Goal: Find specific page/section: Find specific page/section

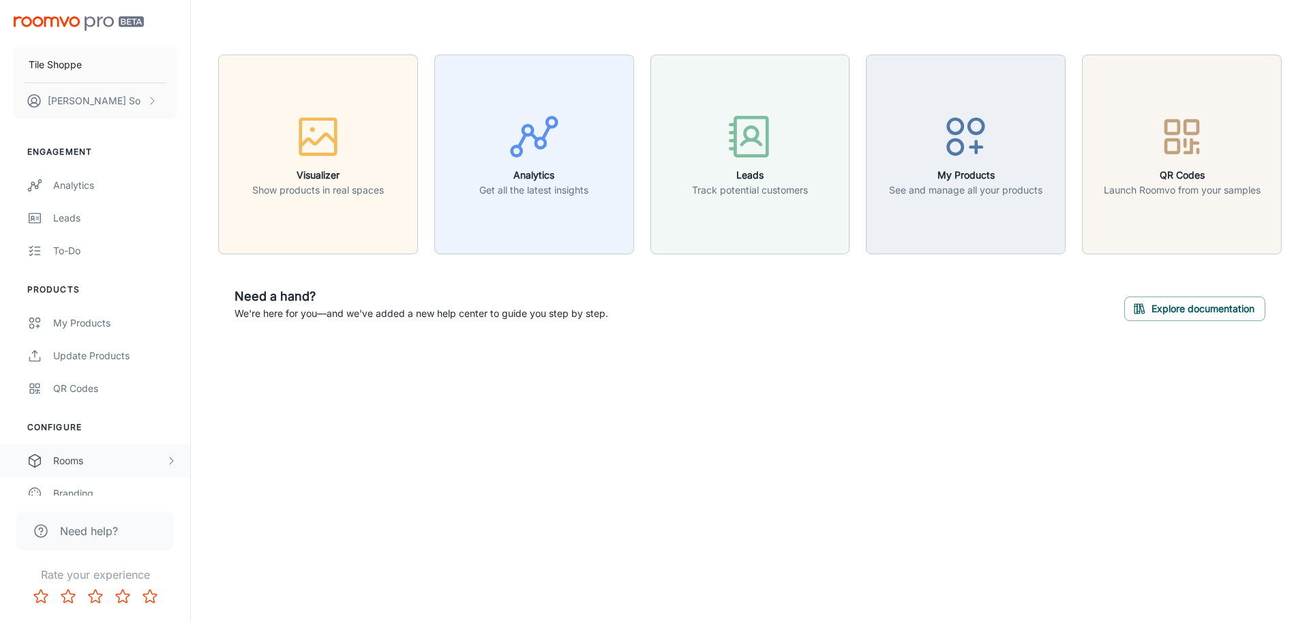
click at [127, 461] on div "Rooms" at bounding box center [109, 461] width 113 height 15
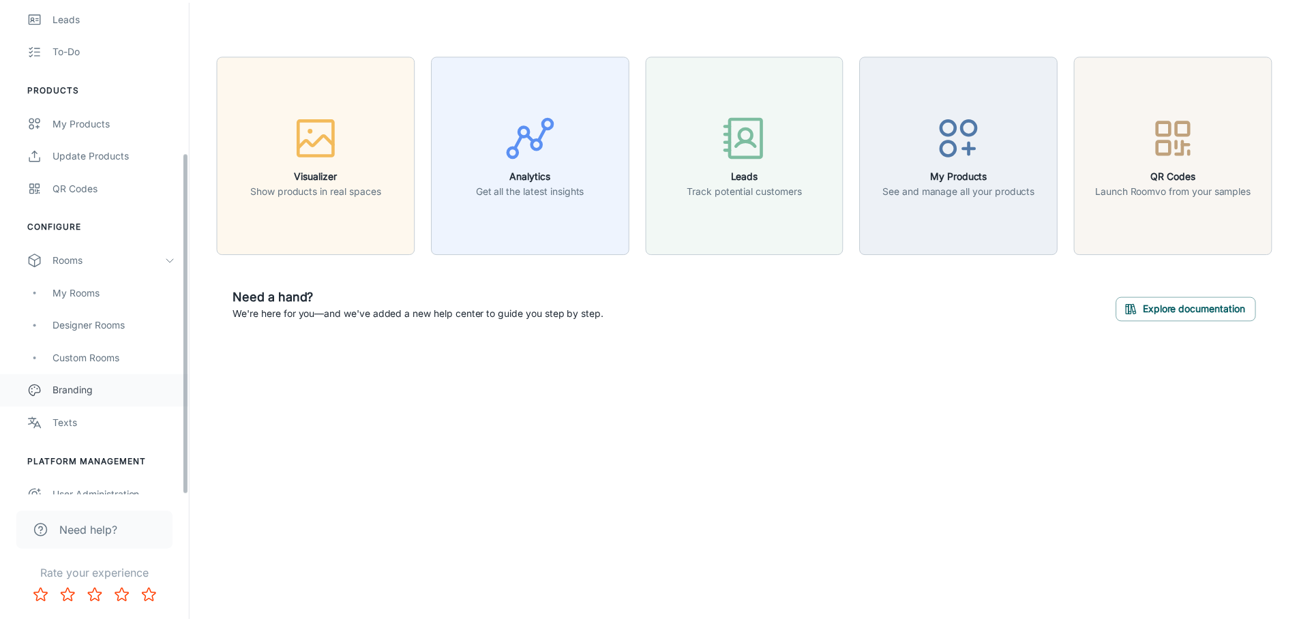
scroll to position [218, 0]
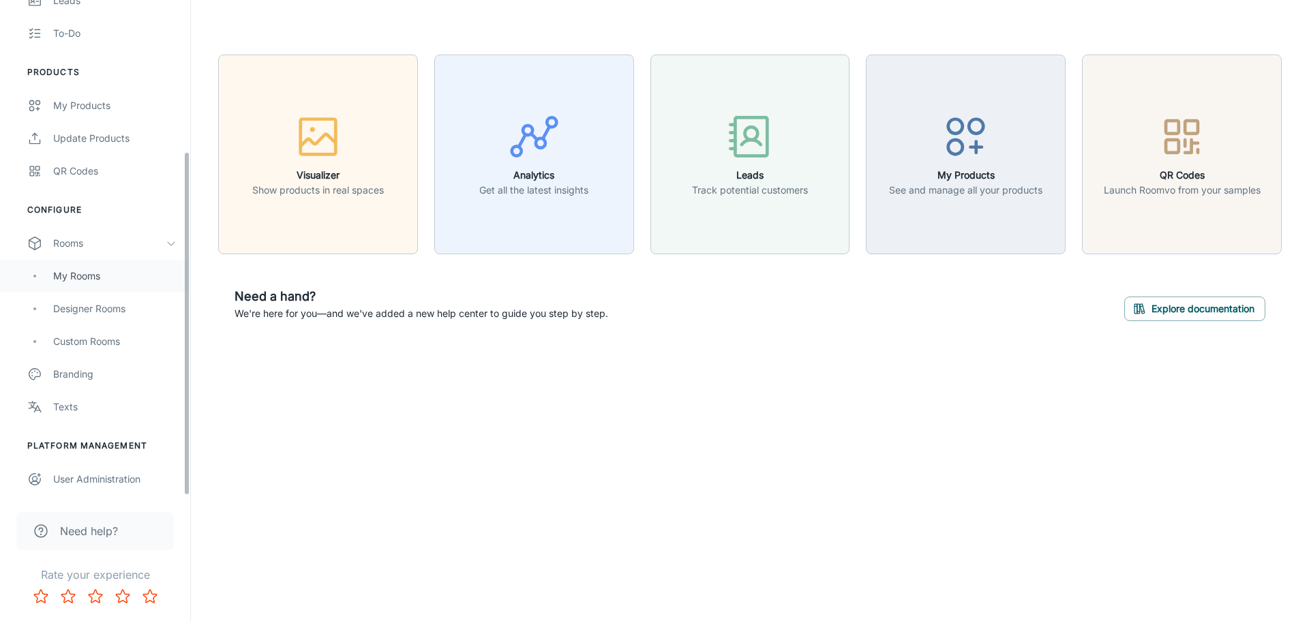
click at [118, 277] on div "My Rooms" at bounding box center [114, 276] width 123 height 15
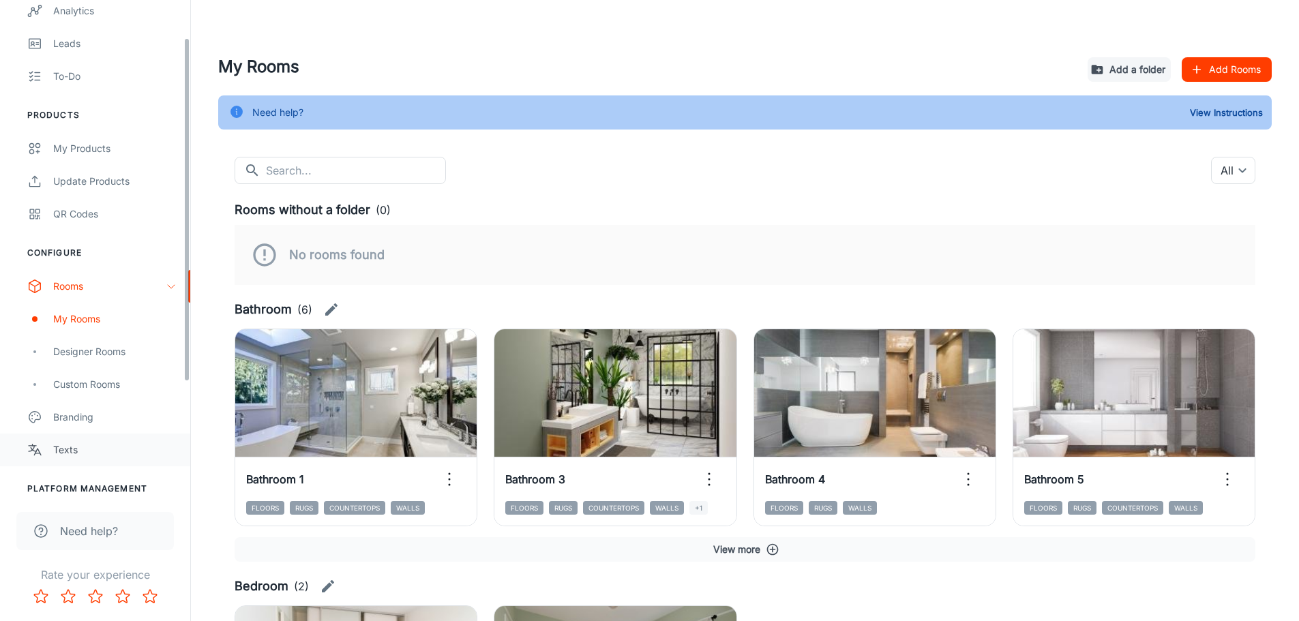
scroll to position [218, 0]
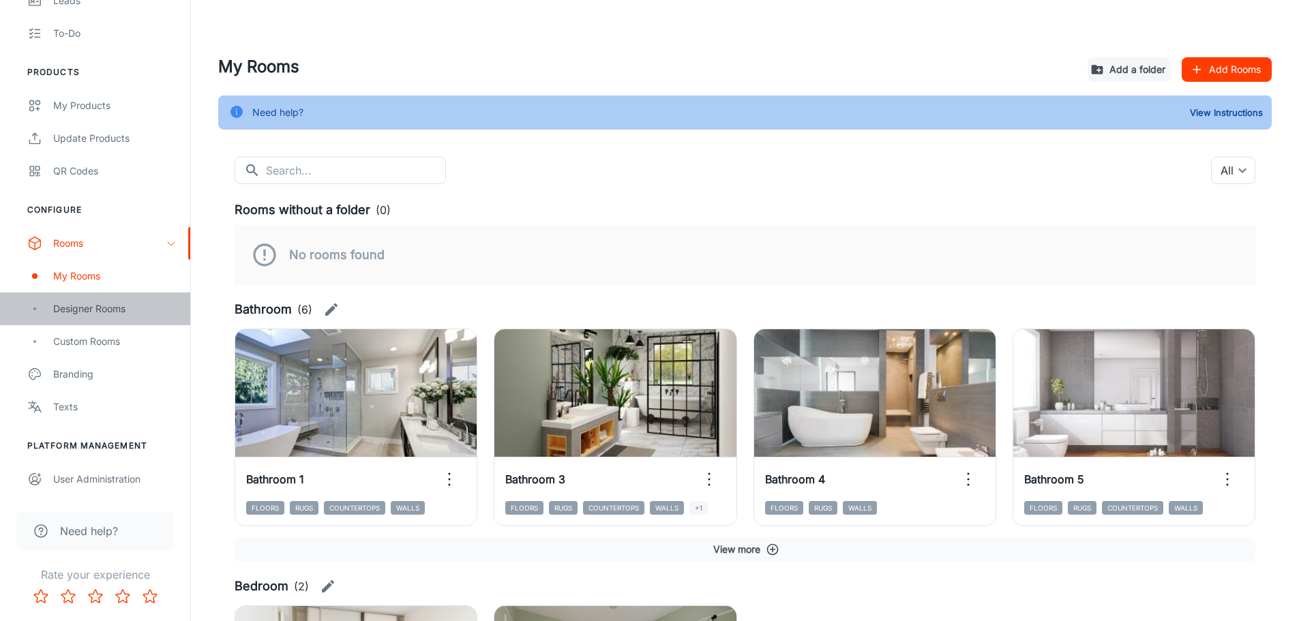
click at [87, 314] on div "Designer Rooms" at bounding box center [114, 308] width 123 height 15
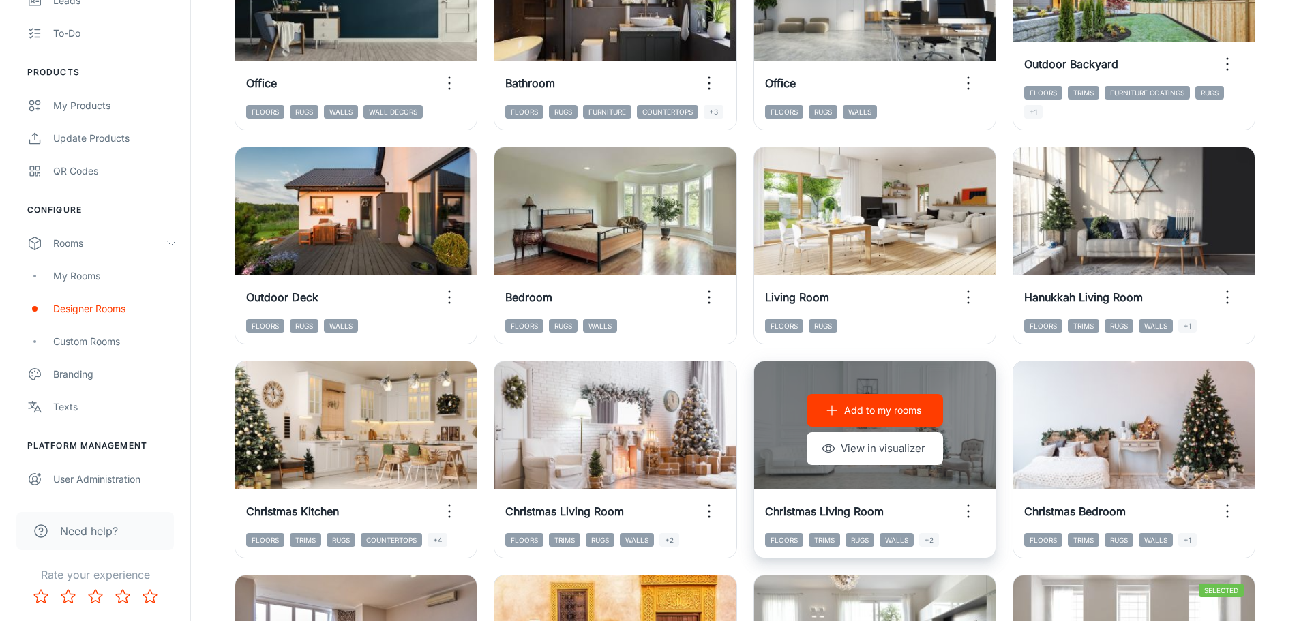
scroll to position [1408, 0]
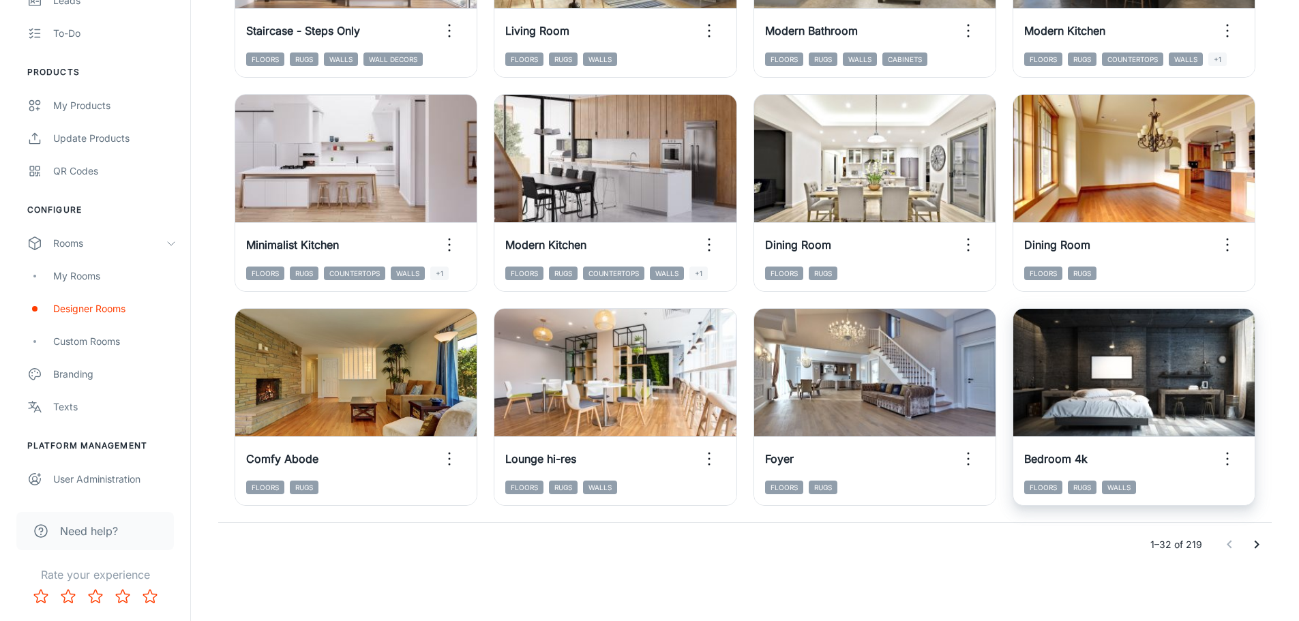
click at [1264, 542] on icon "Go to next page" at bounding box center [1257, 545] width 16 height 16
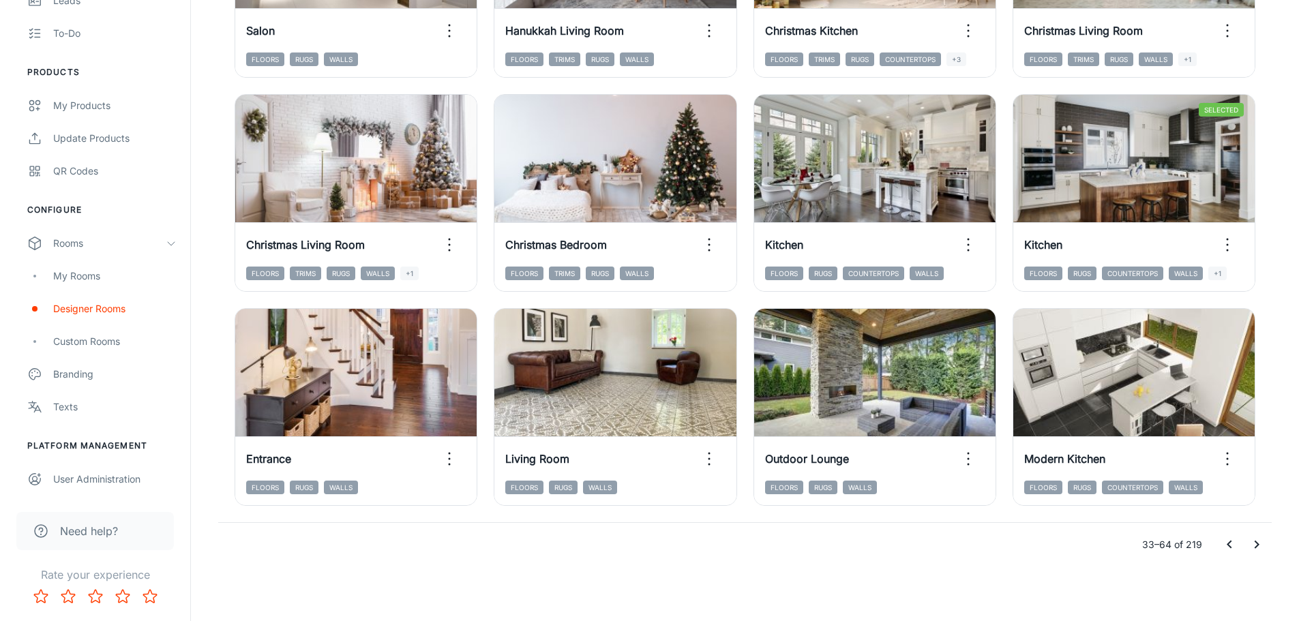
scroll to position [953, 0]
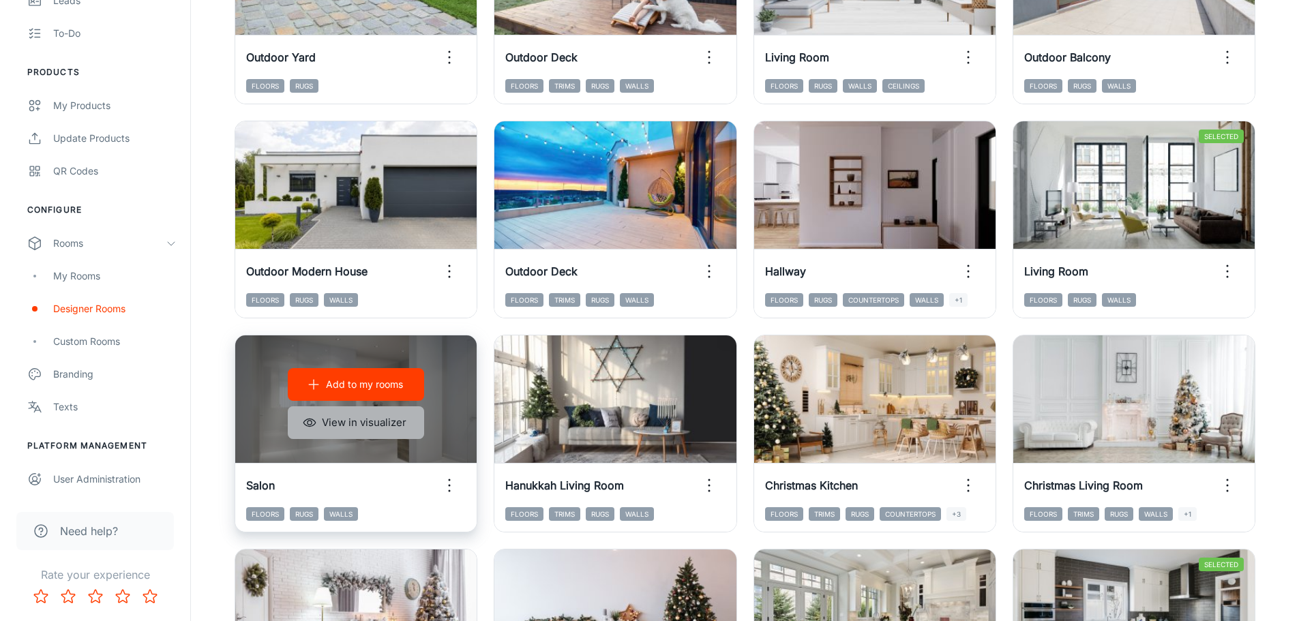
click at [375, 428] on button "View in visualizer" at bounding box center [356, 422] width 136 height 33
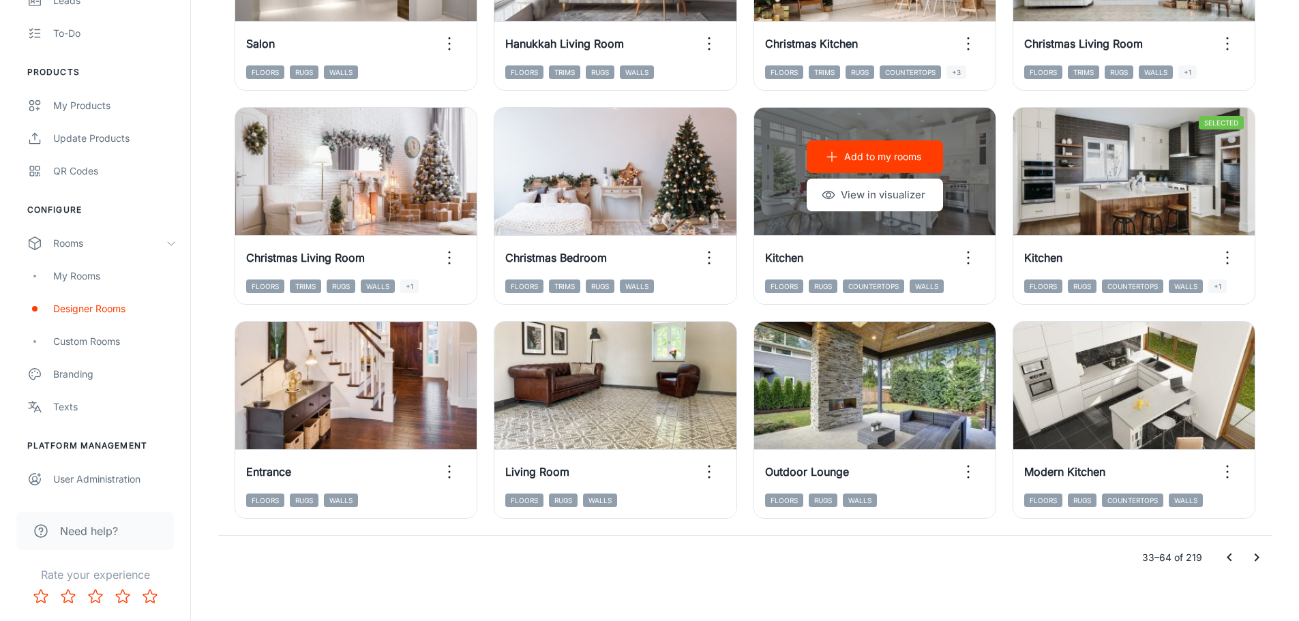
scroll to position [1408, 0]
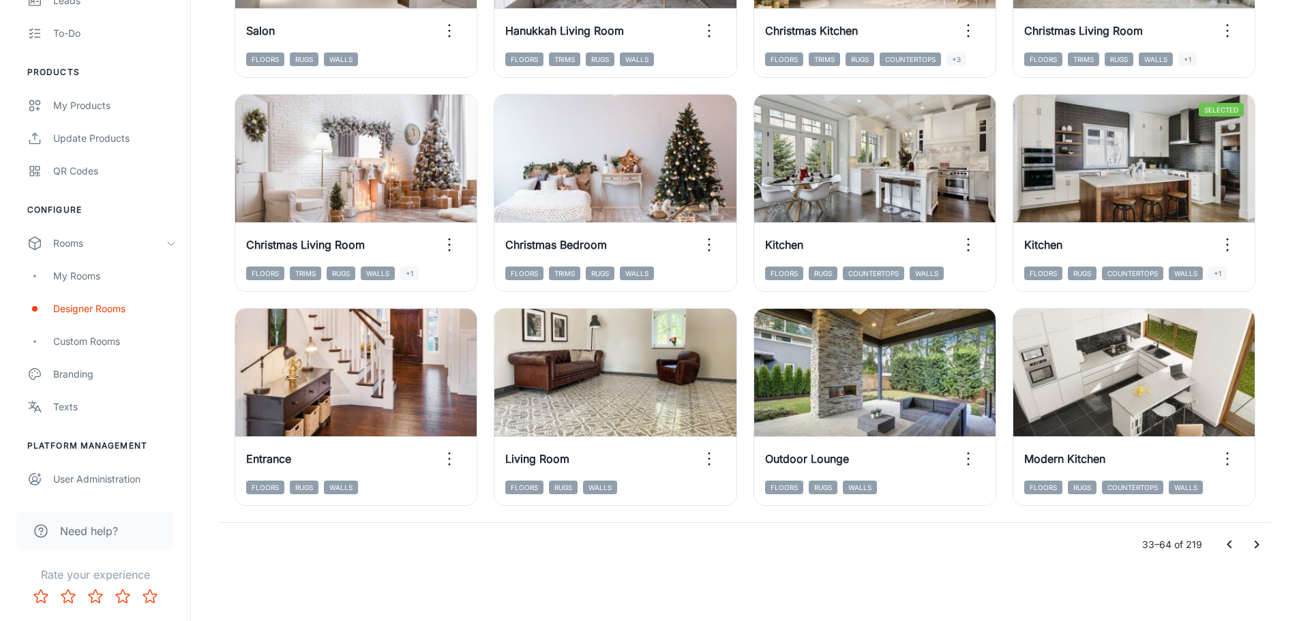
click at [1260, 538] on icon "Go to next page" at bounding box center [1257, 545] width 16 height 16
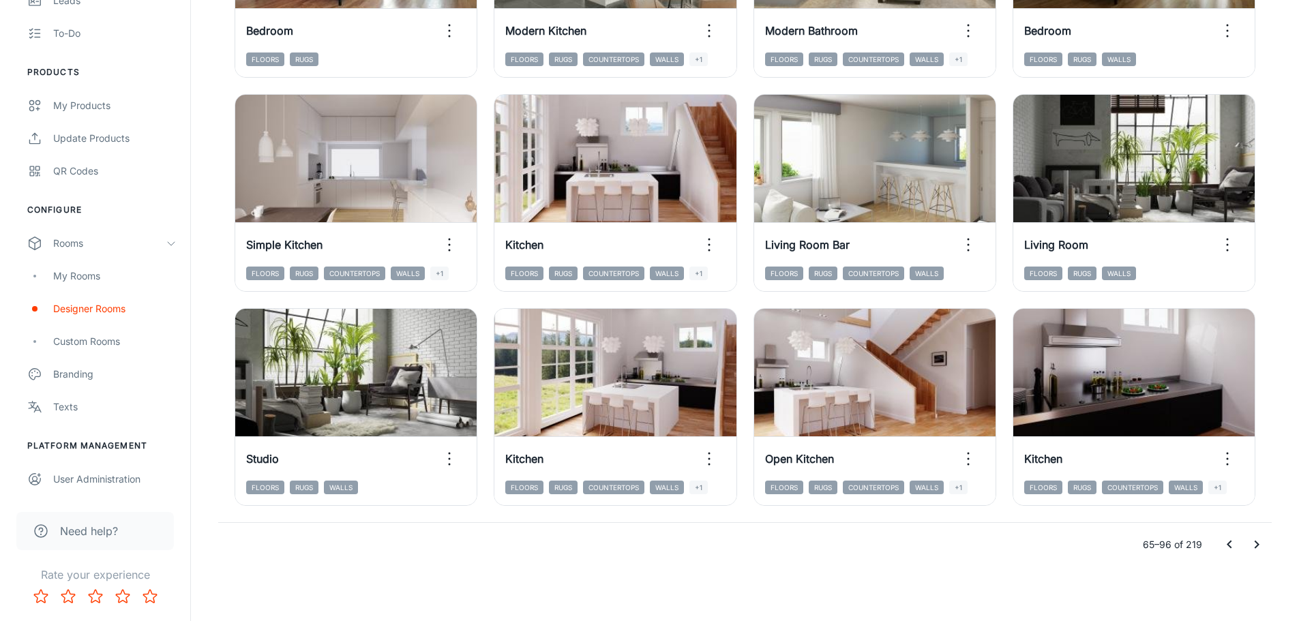
click at [1250, 552] on icon "Go to next page" at bounding box center [1257, 545] width 16 height 16
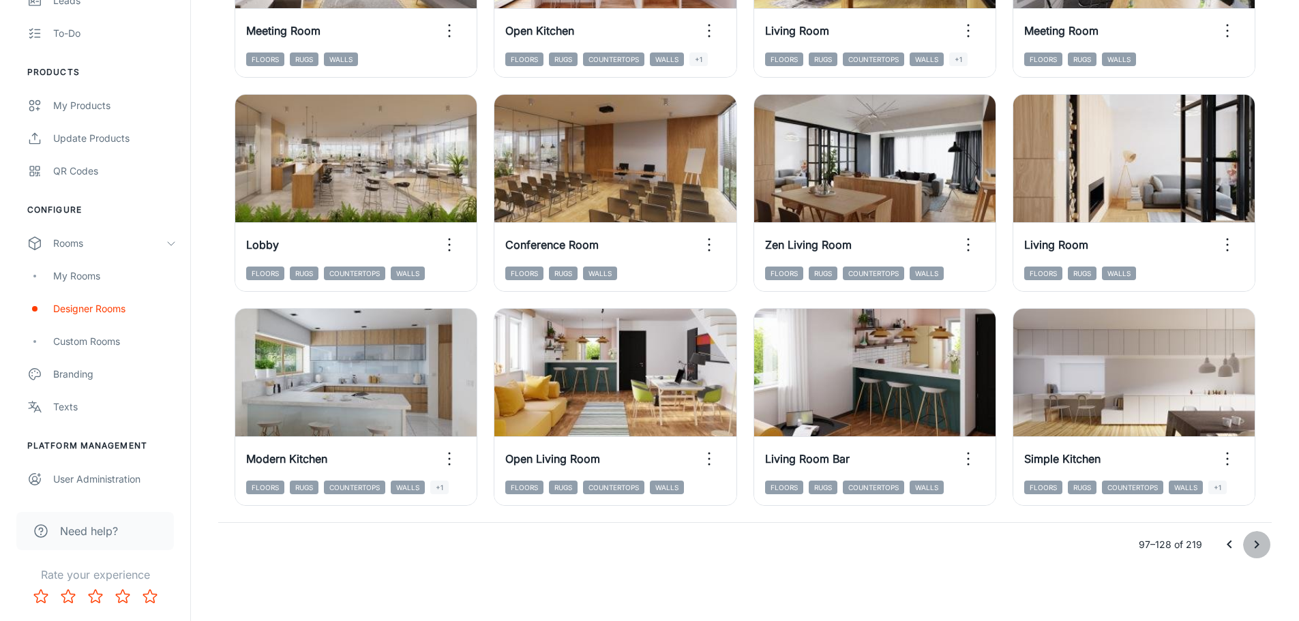
click at [1256, 538] on icon "Go to next page" at bounding box center [1257, 545] width 16 height 16
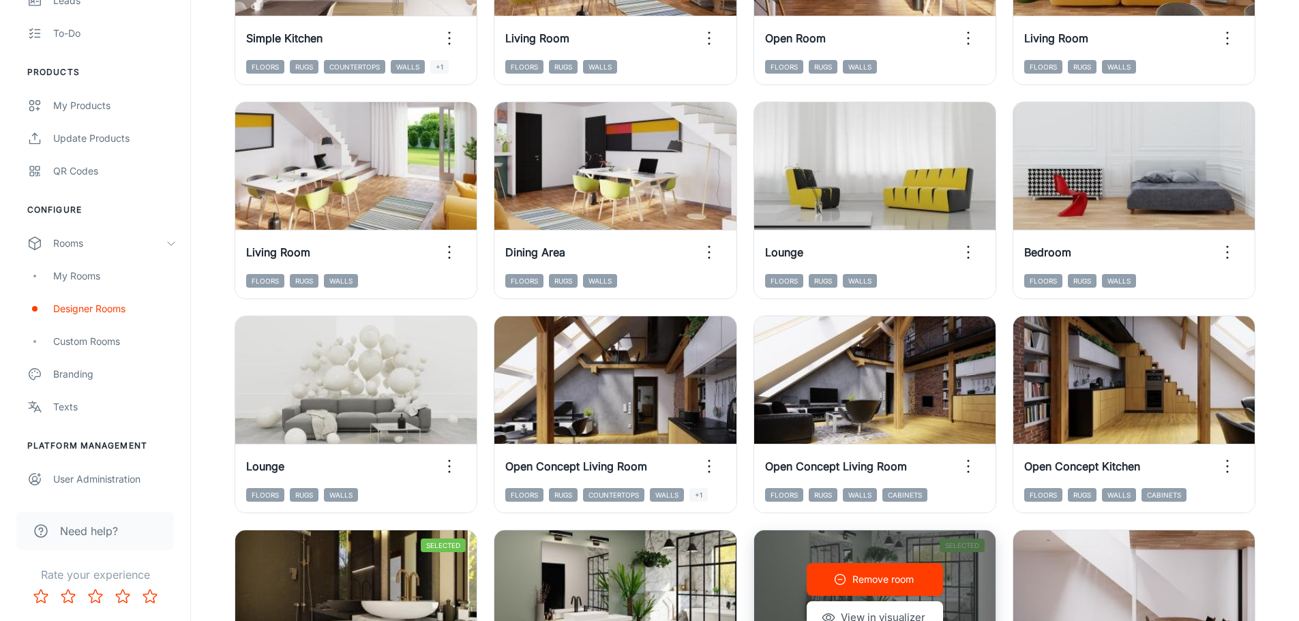
scroll to position [499, 0]
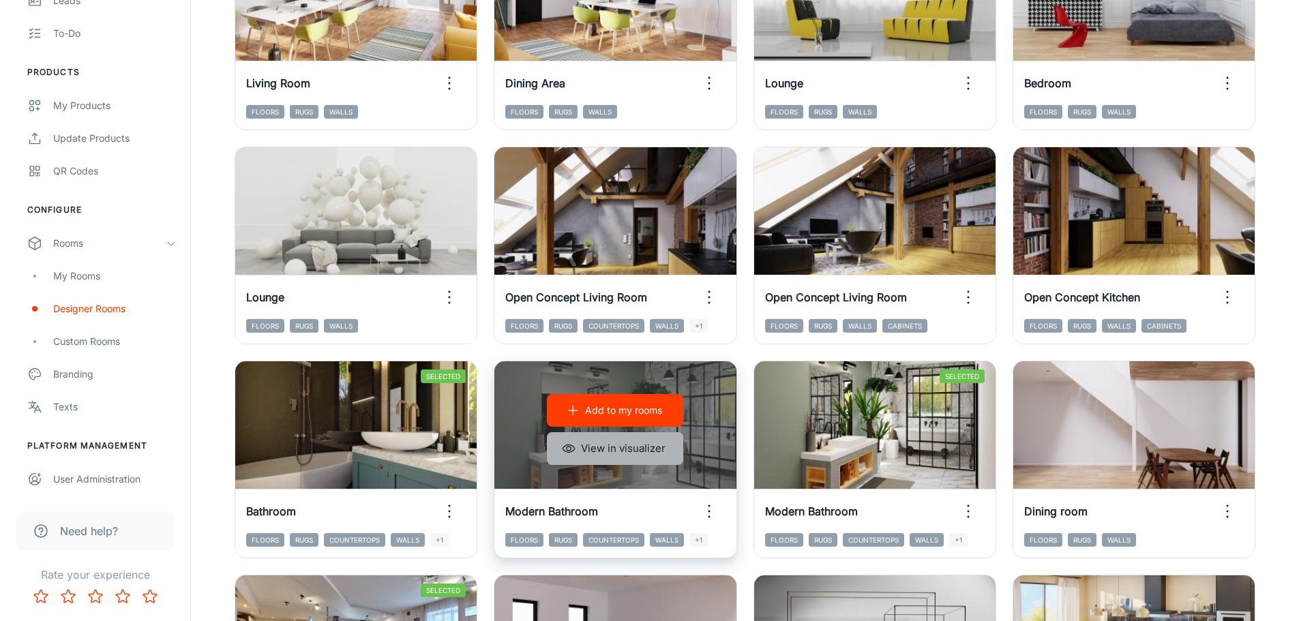
click at [619, 446] on button "View in visualizer" at bounding box center [615, 448] width 136 height 33
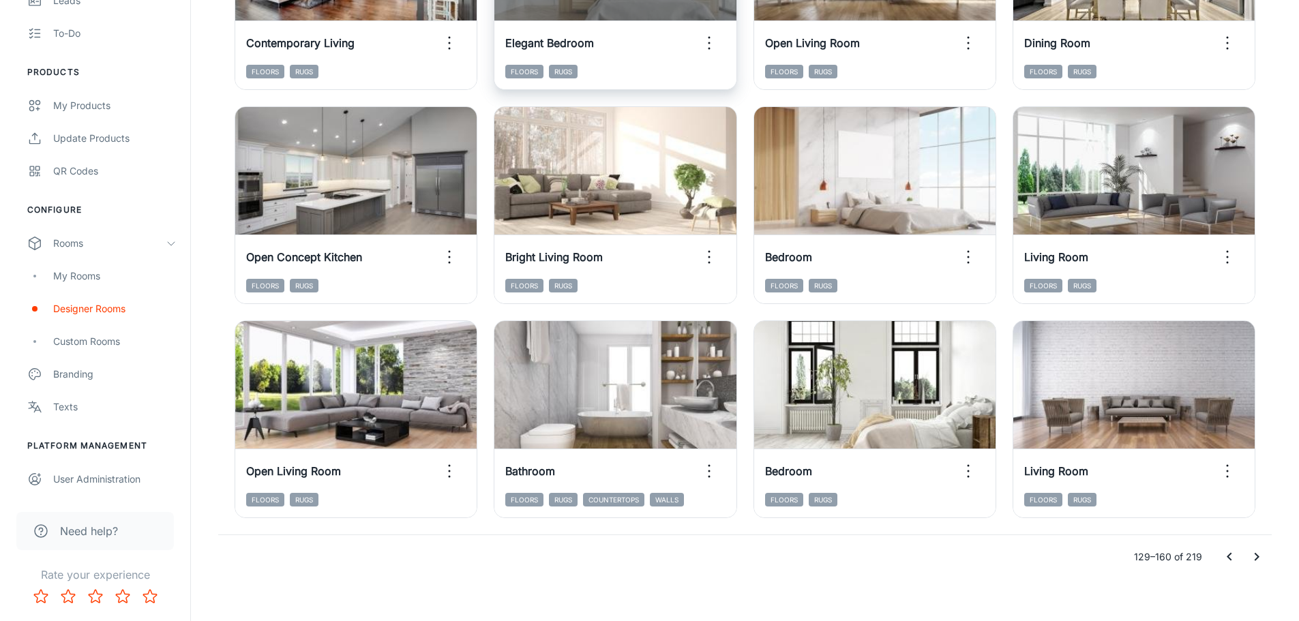
scroll to position [1408, 0]
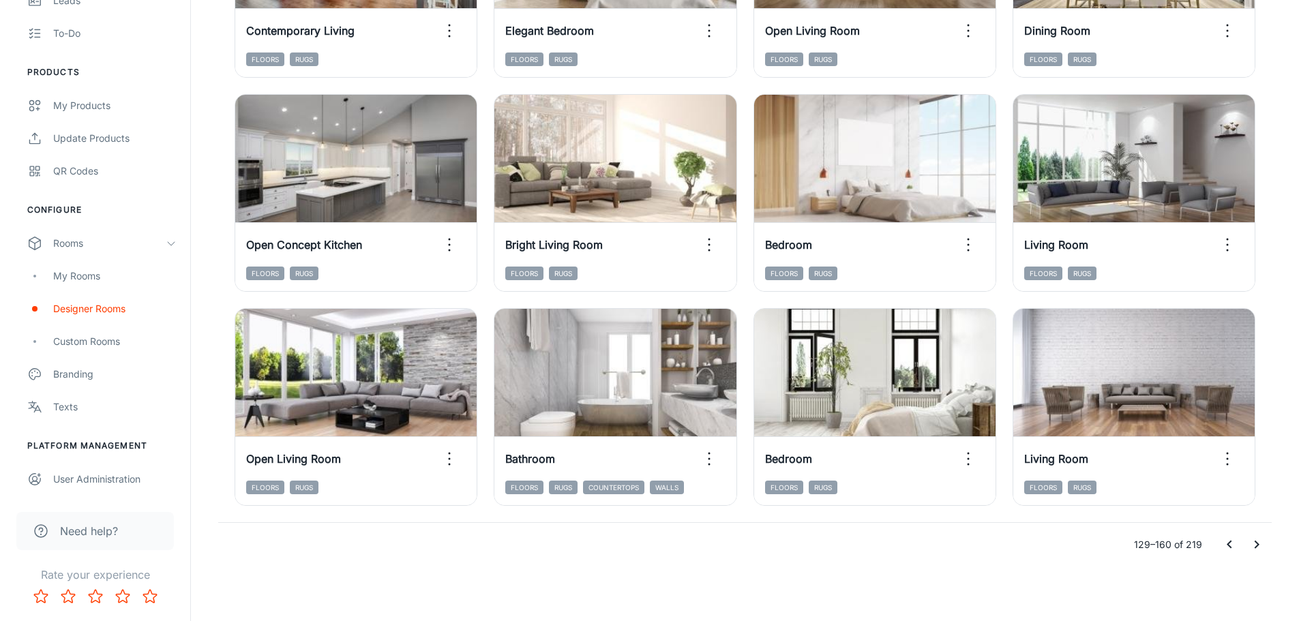
click at [1249, 541] on icon "Go to next page" at bounding box center [1257, 545] width 16 height 16
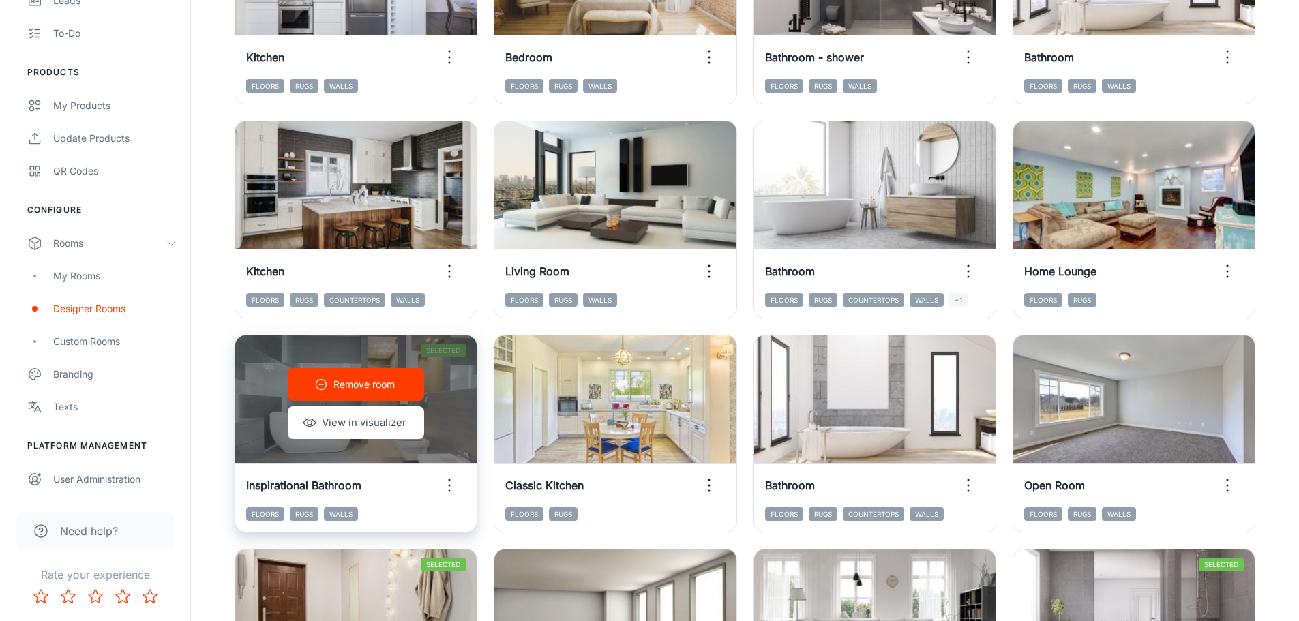
scroll to position [726, 0]
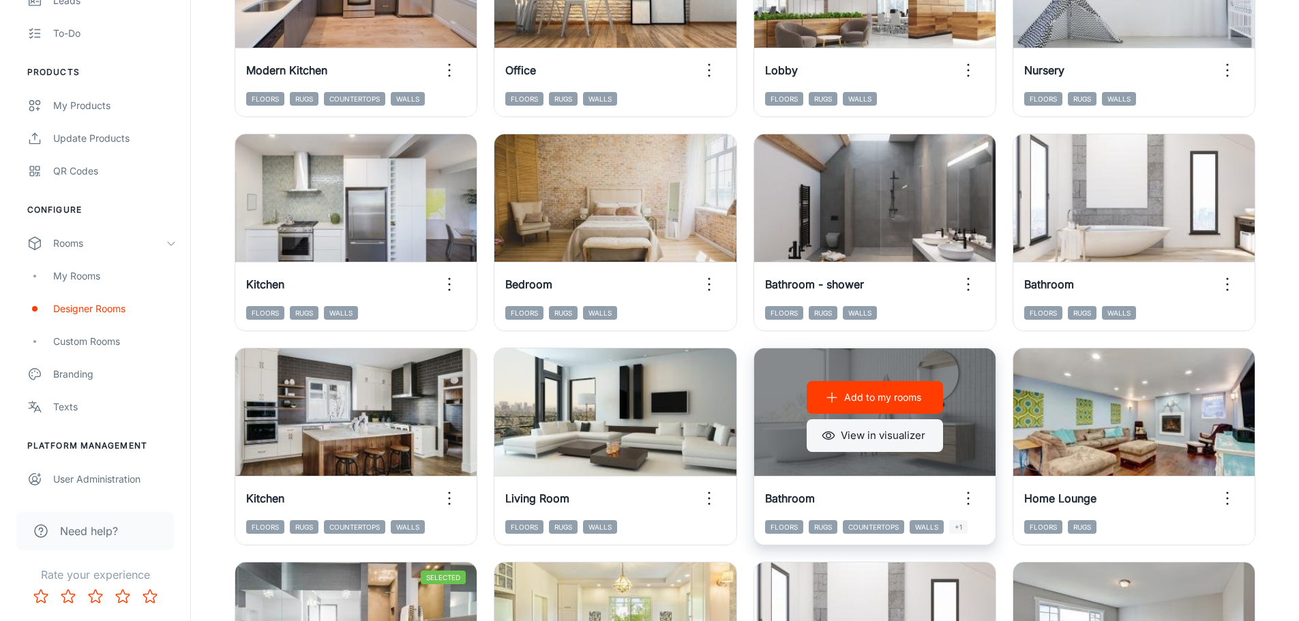
click at [894, 435] on button "View in visualizer" at bounding box center [875, 435] width 136 height 33
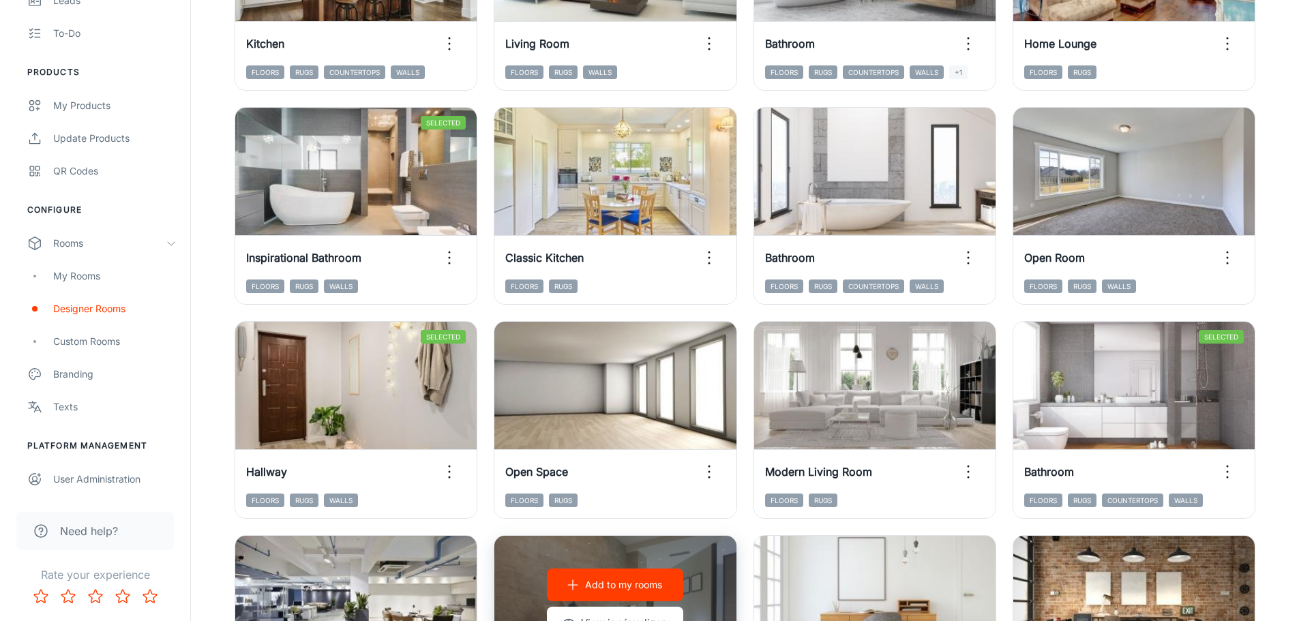
scroll to position [1408, 0]
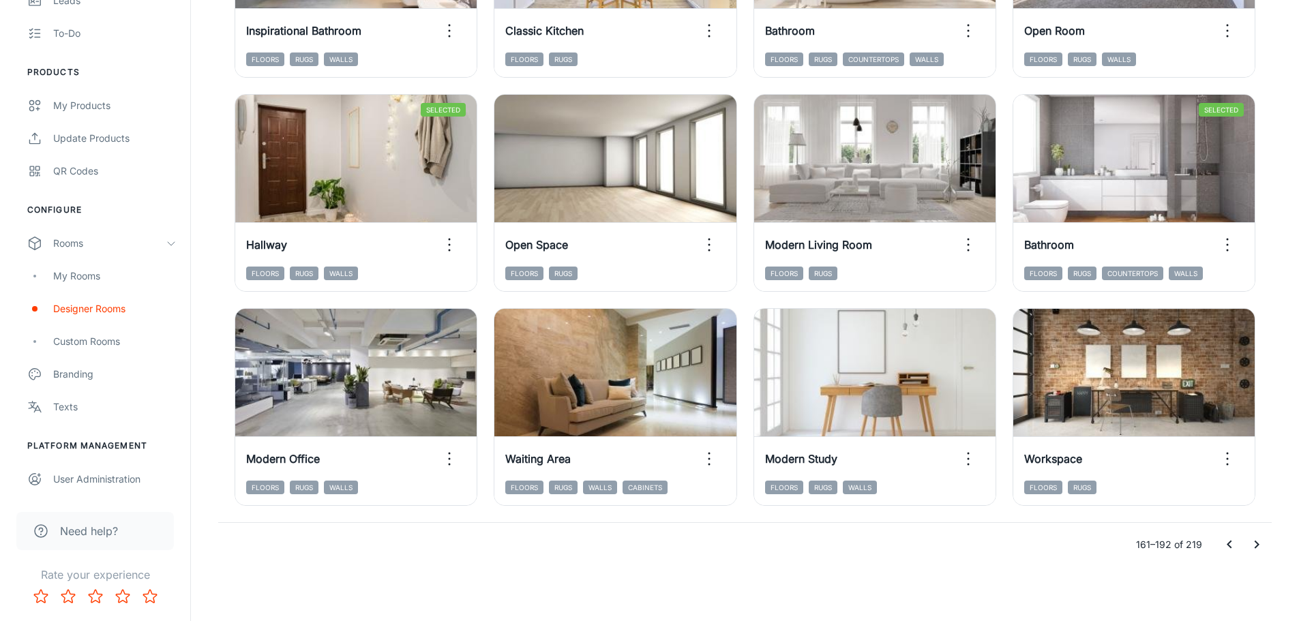
click at [1247, 537] on button "Go to next page" at bounding box center [1256, 544] width 27 height 27
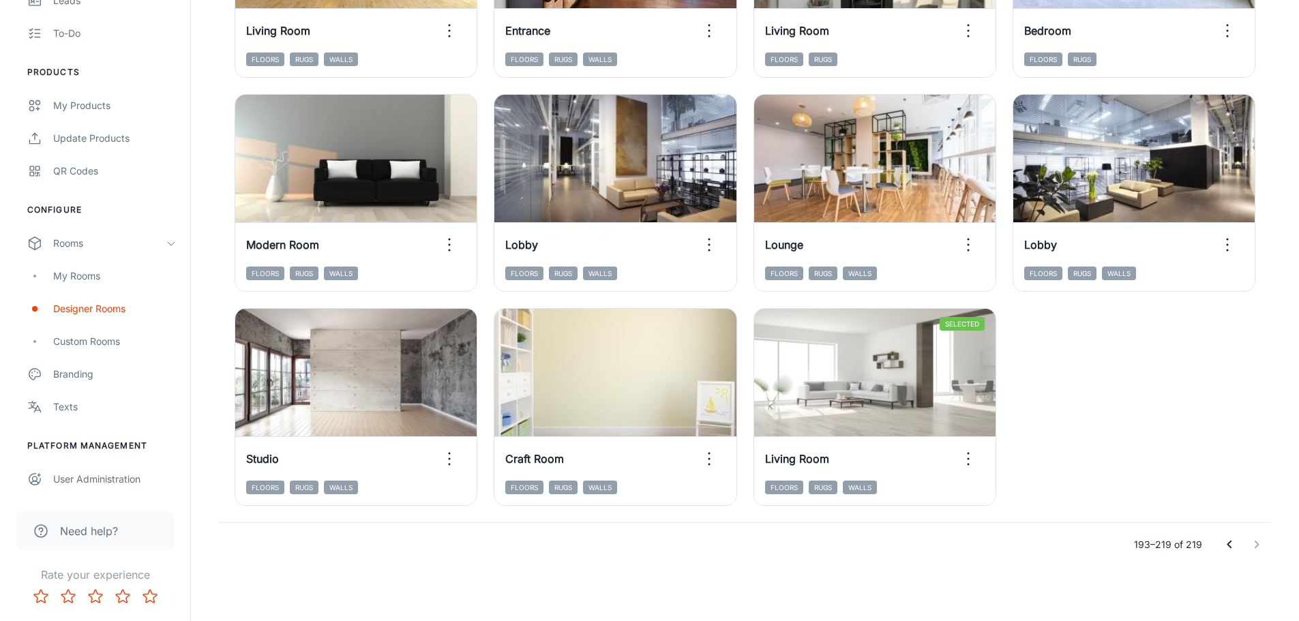
scroll to position [1194, 0]
click at [1251, 543] on div at bounding box center [1243, 544] width 55 height 27
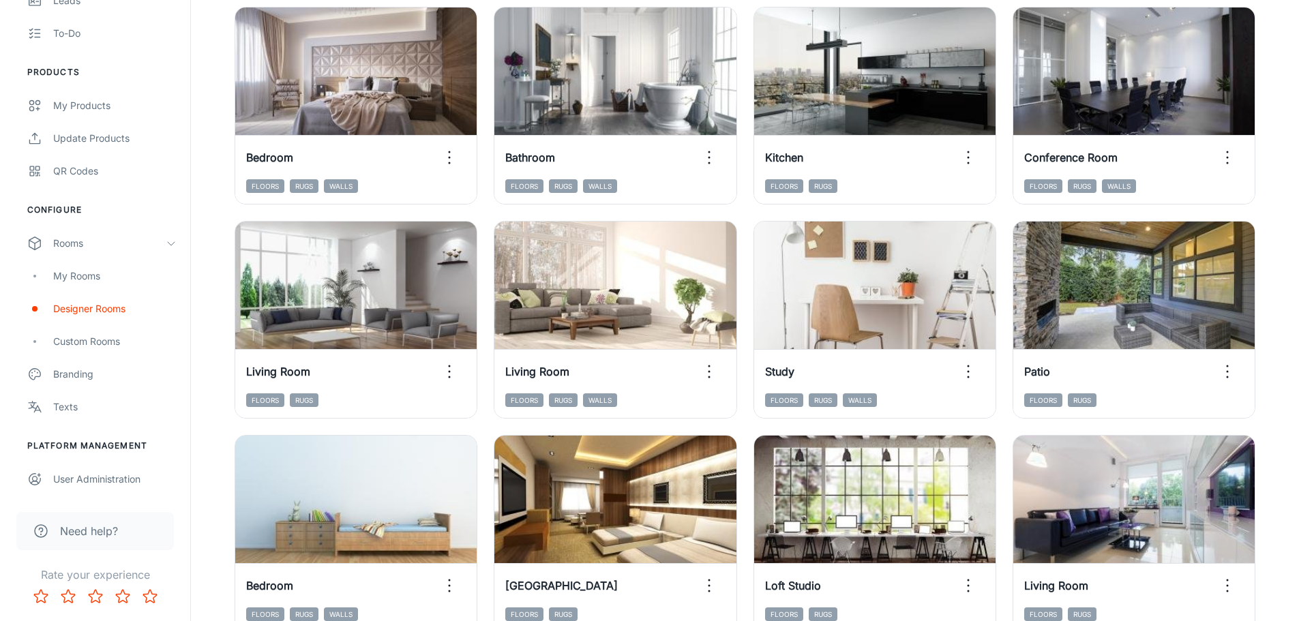
scroll to position [57, 0]
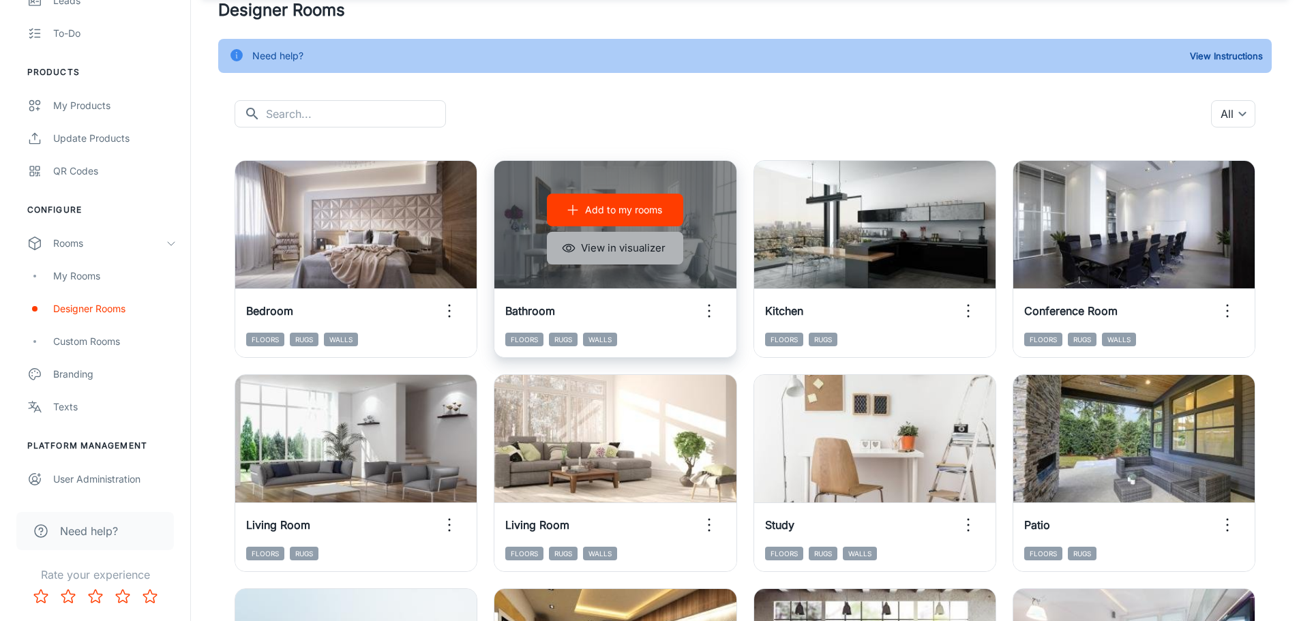
click at [621, 252] on button "View in visualizer" at bounding box center [615, 248] width 136 height 33
